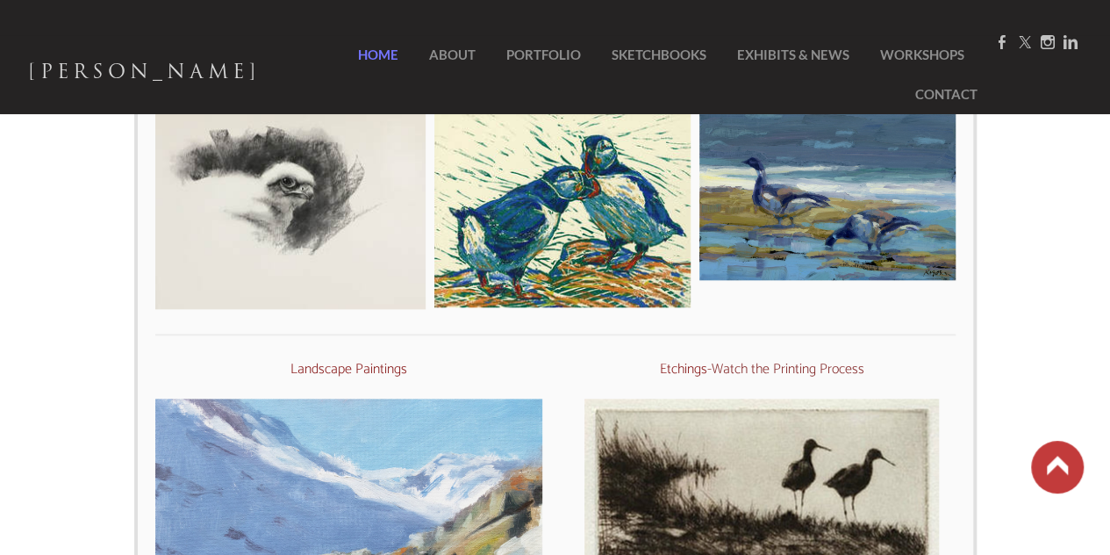
scroll to position [614, 0]
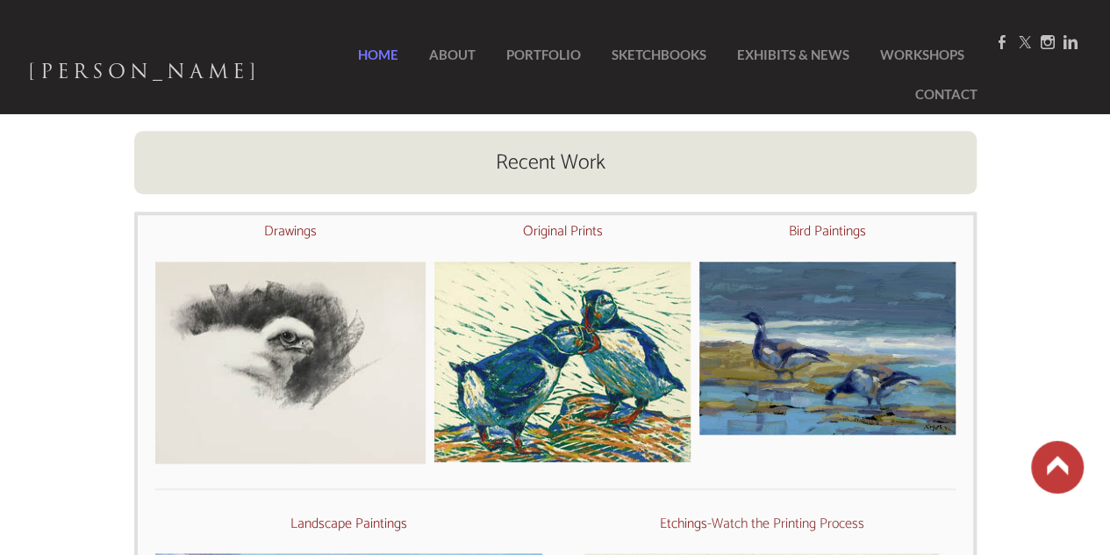
click at [298, 334] on img at bounding box center [290, 363] width 270 height 202
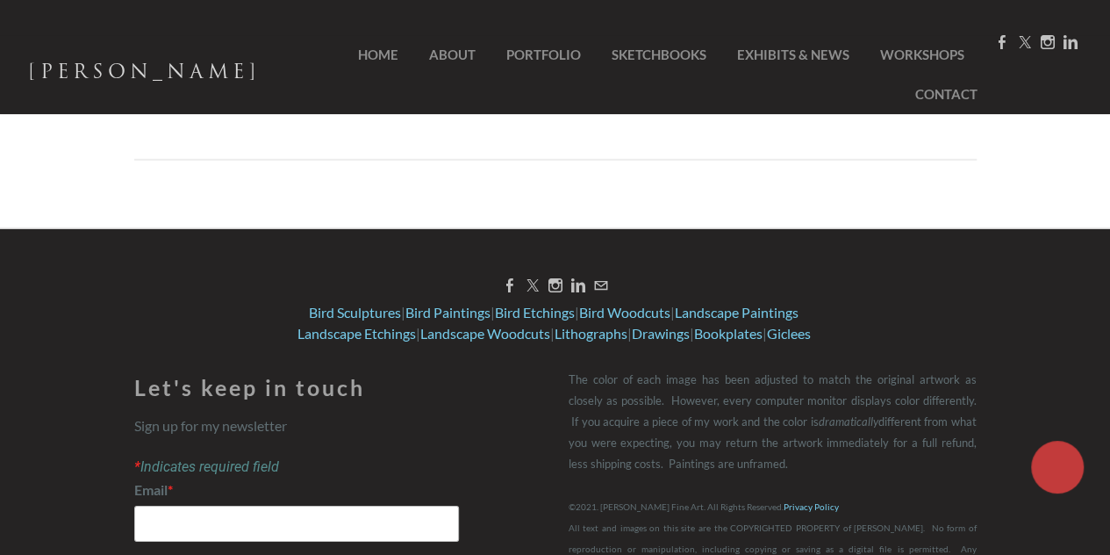
scroll to position [2628, 0]
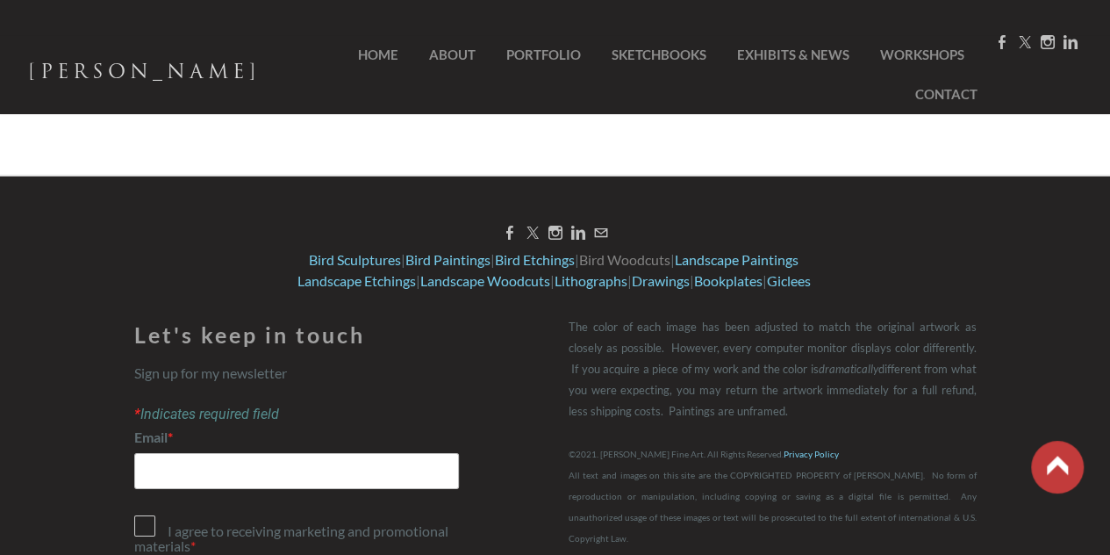
click at [598, 261] on link "Bird Woodcuts" at bounding box center [624, 259] width 91 height 17
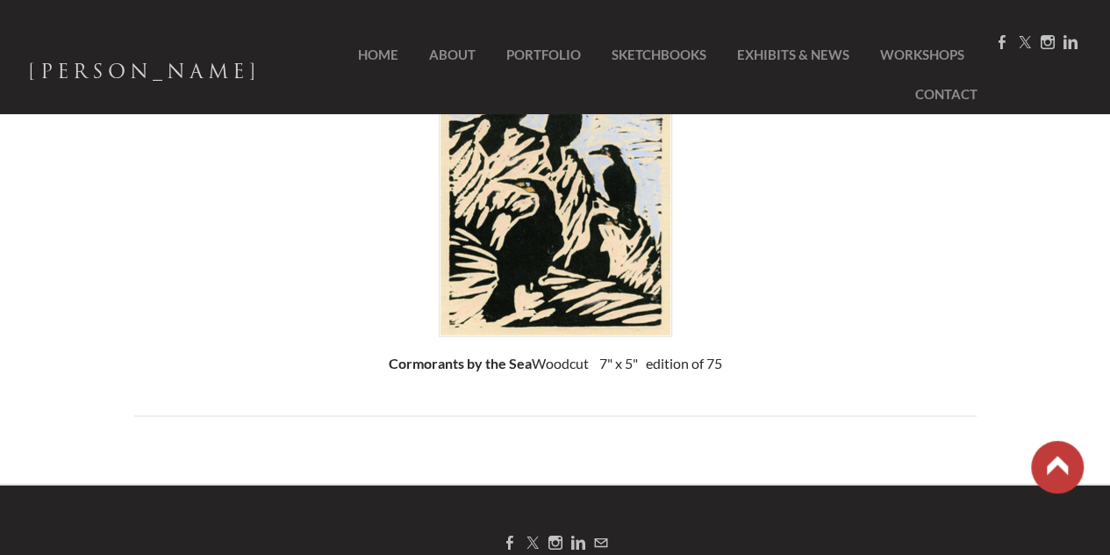
scroll to position [2194, 0]
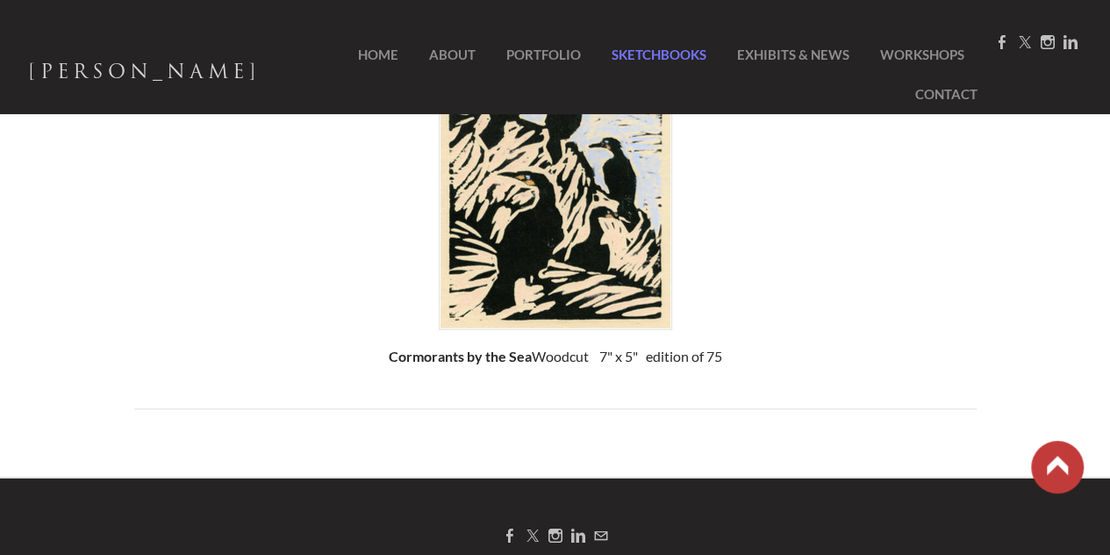
click at [599, 51] on link "SketchBooks" at bounding box center [659, 54] width 121 height 39
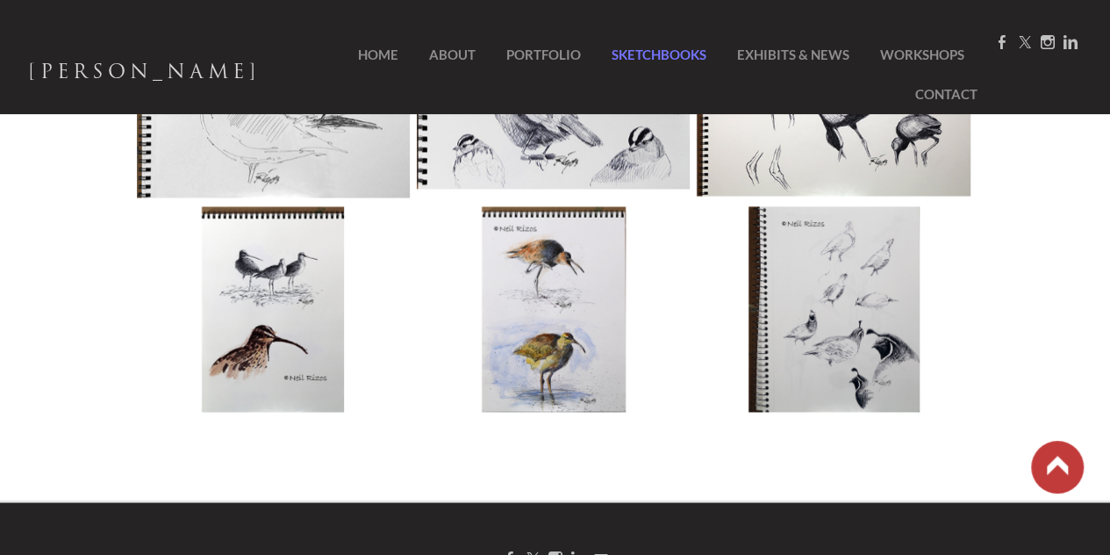
scroll to position [1141, 0]
